Goal: Navigation & Orientation: Understand site structure

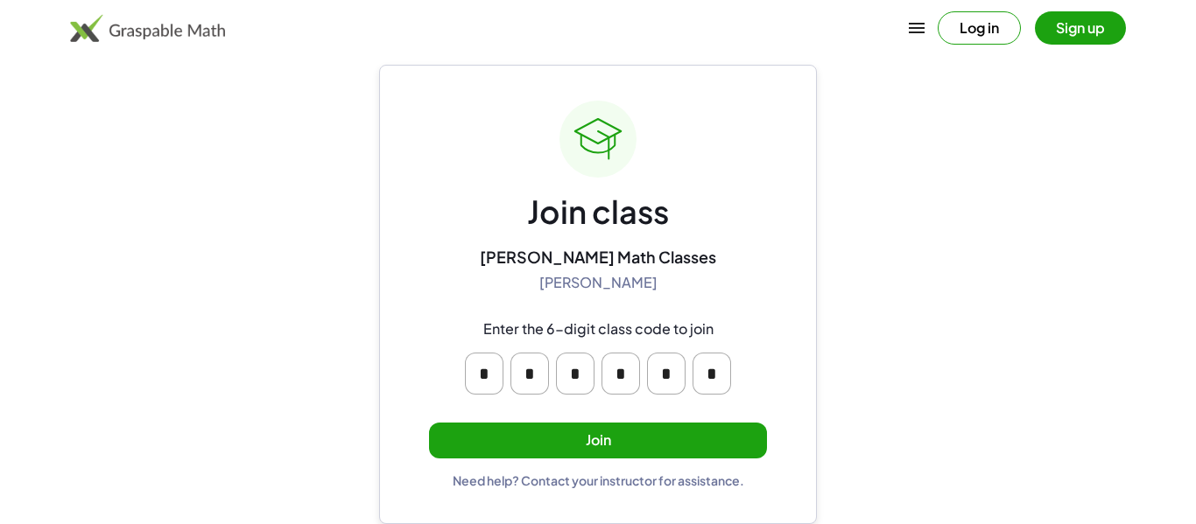
scroll to position [32, 0]
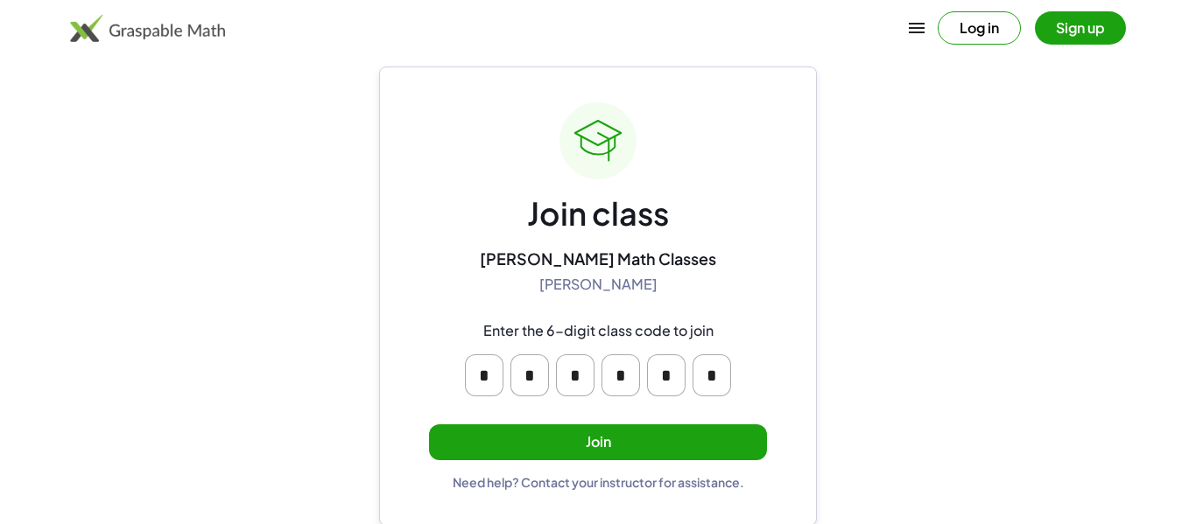
click at [746, 443] on button "Join" at bounding box center [598, 443] width 338 height 36
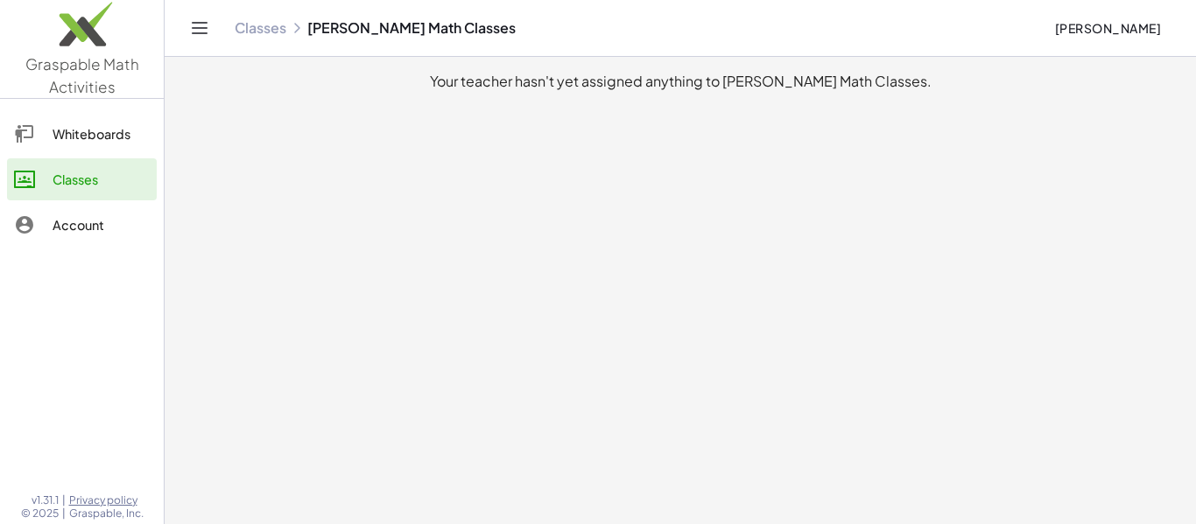
click at [12, 136] on link "Whiteboards" at bounding box center [82, 134] width 150 height 42
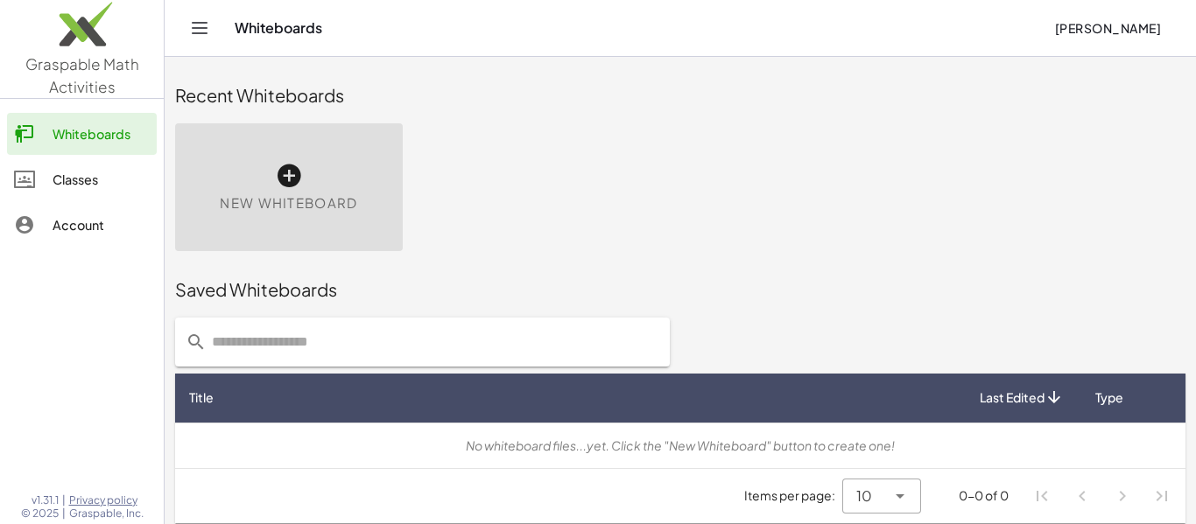
click at [15, 186] on icon at bounding box center [24, 179] width 21 height 21
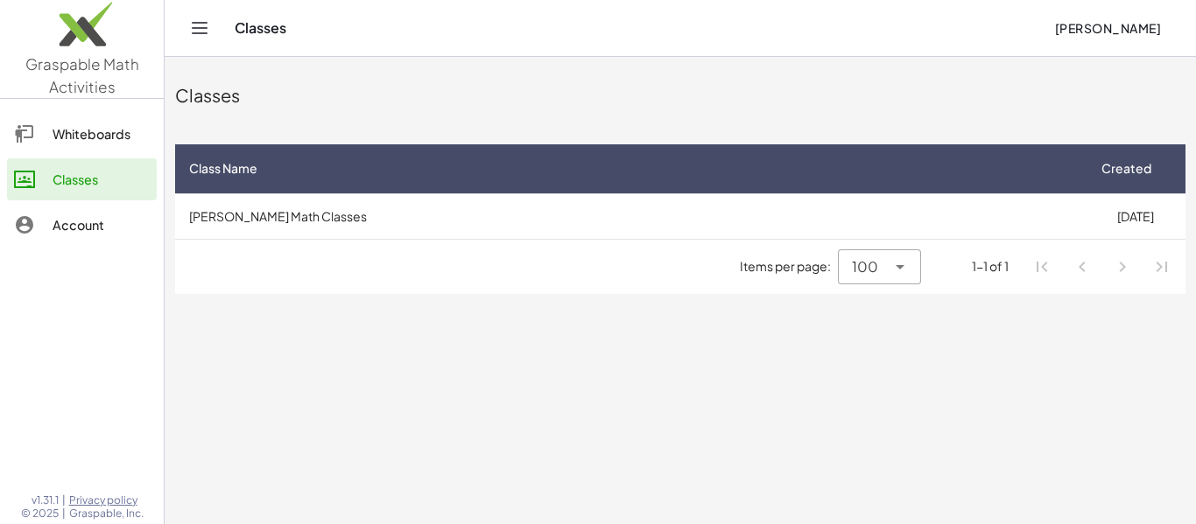
click at [14, 226] on icon at bounding box center [24, 224] width 21 height 21
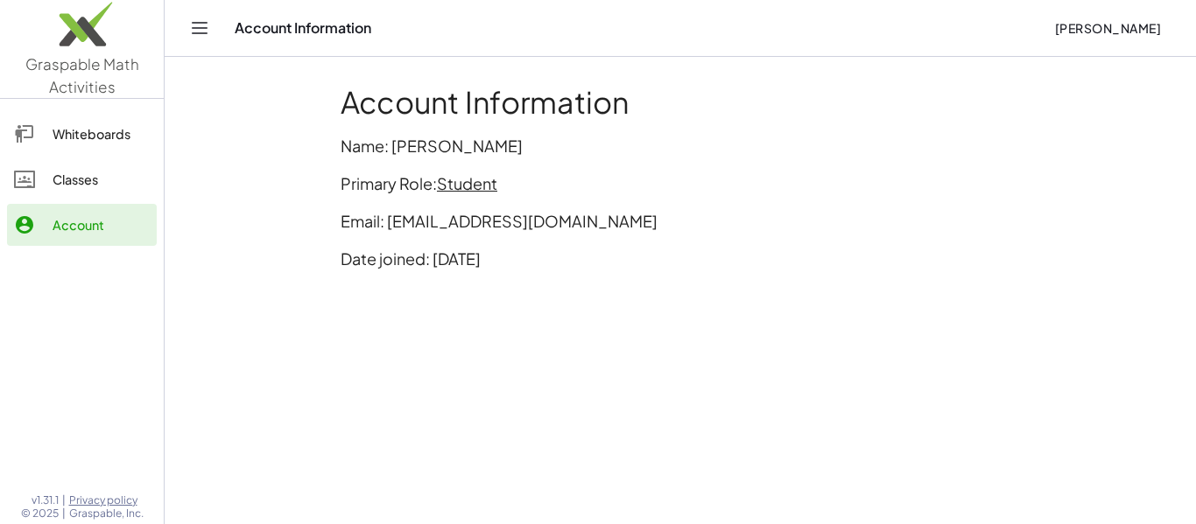
click at [16, 138] on icon at bounding box center [24, 133] width 21 height 21
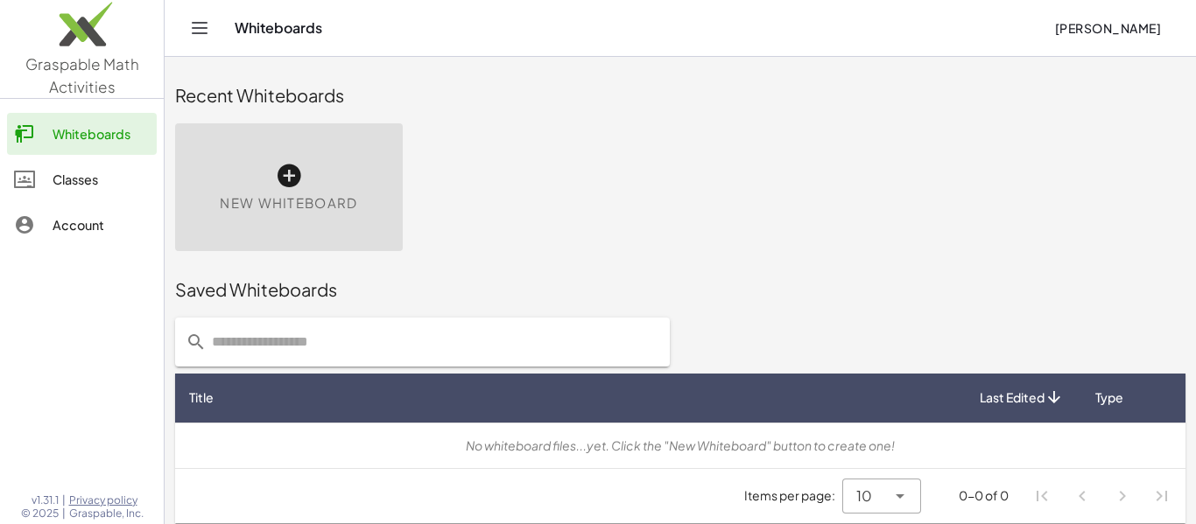
click at [17, 181] on icon at bounding box center [24, 179] width 21 height 21
